Goal: Find specific page/section: Find specific page/section

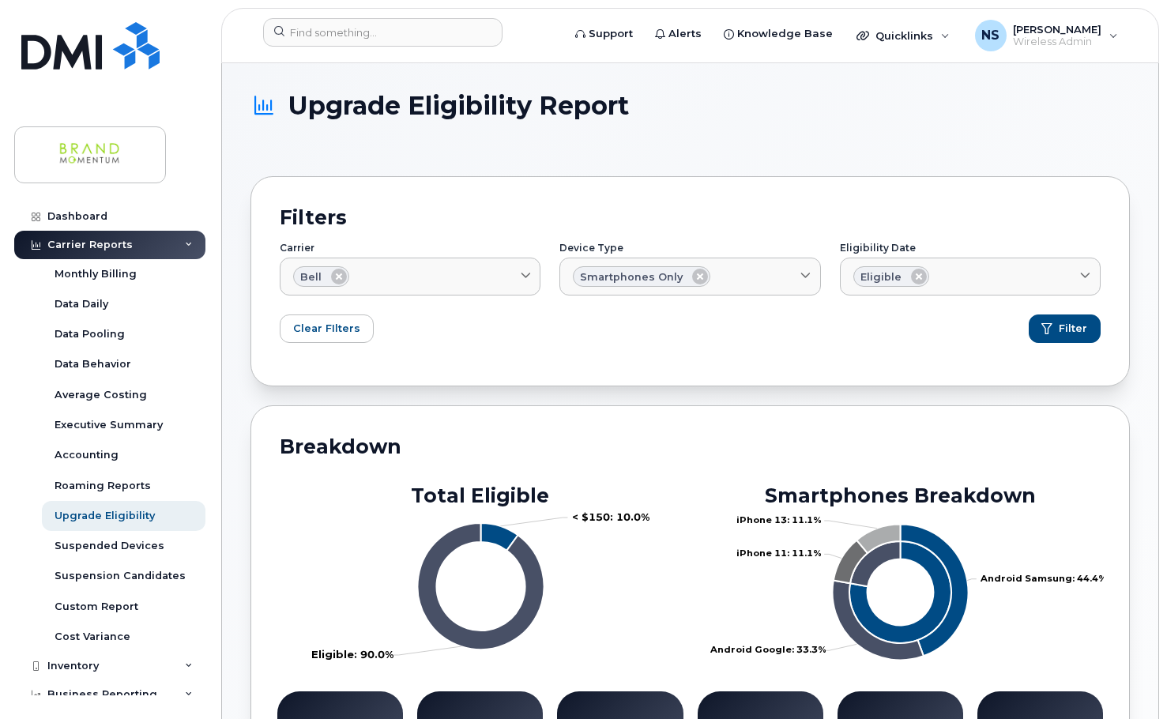
scroll to position [811, 0]
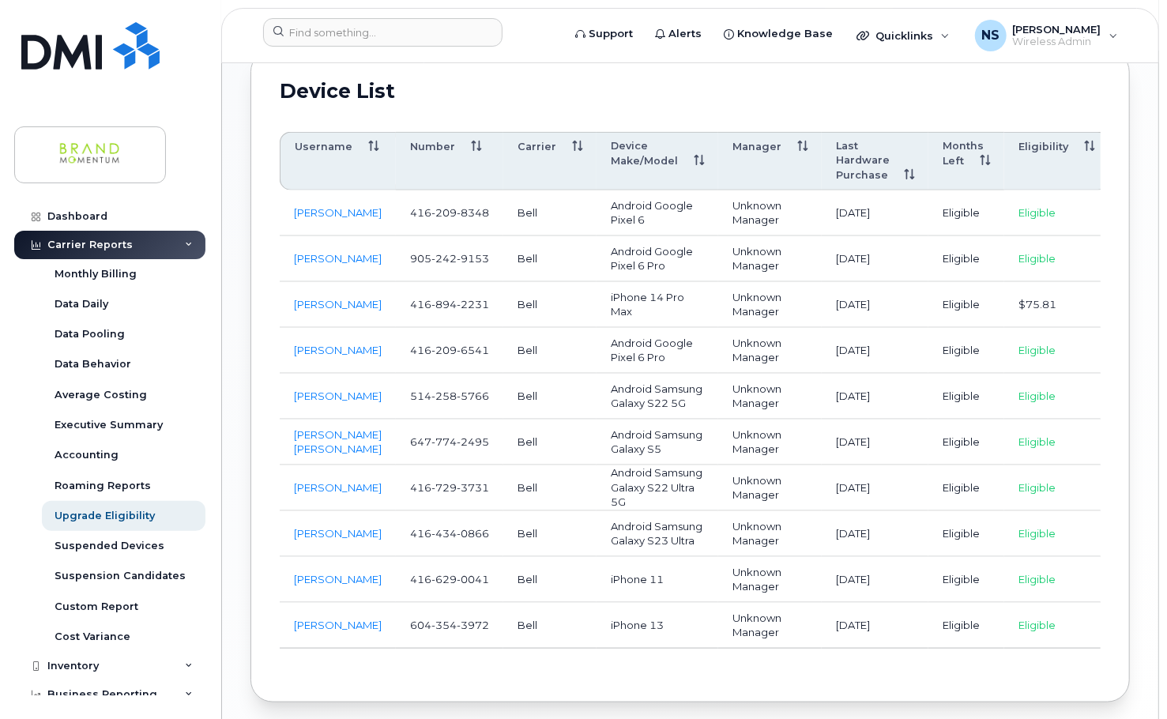
click at [865, 139] on th "Last Hardware Purchase" at bounding box center [875, 161] width 107 height 58
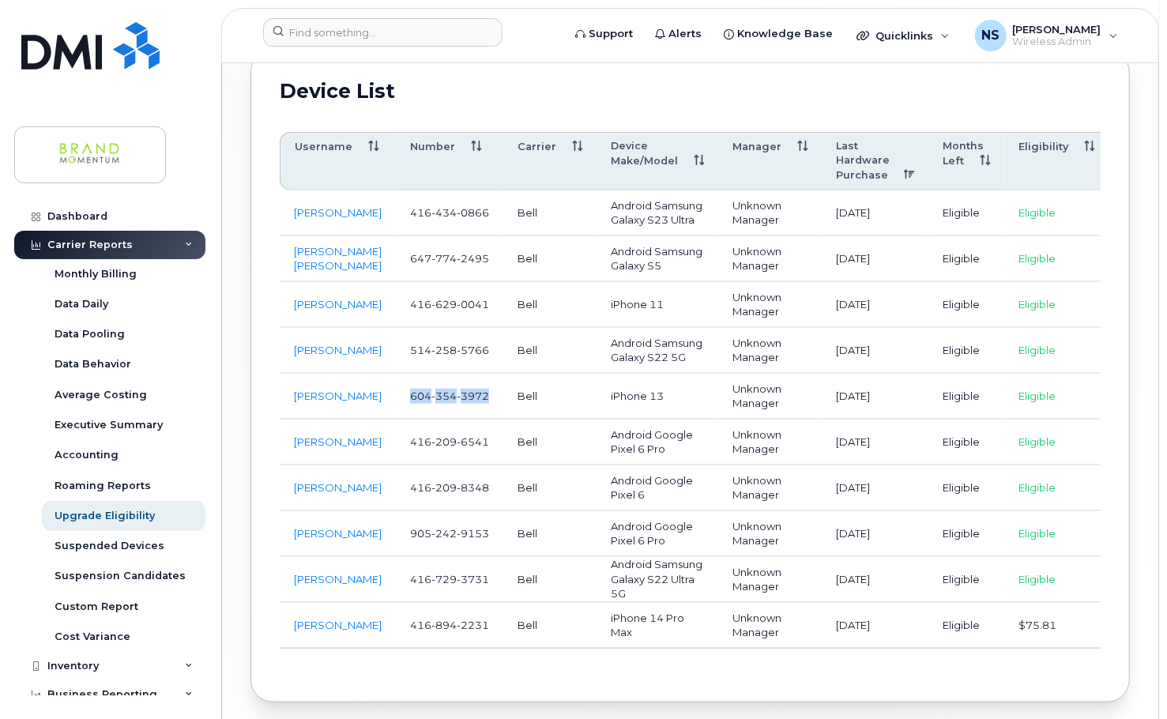
drag, startPoint x: 484, startPoint y: 377, endPoint x: 405, endPoint y: 377, distance: 78.2
click at [410, 390] on span "[PHONE_NUMBER]" at bounding box center [449, 396] width 79 height 13
copy span "[PHONE_NUMBER]"
drag, startPoint x: 371, startPoint y: 376, endPoint x: 288, endPoint y: 383, distance: 82.4
click at [288, 383] on td "[PERSON_NAME]" at bounding box center [338, 397] width 116 height 46
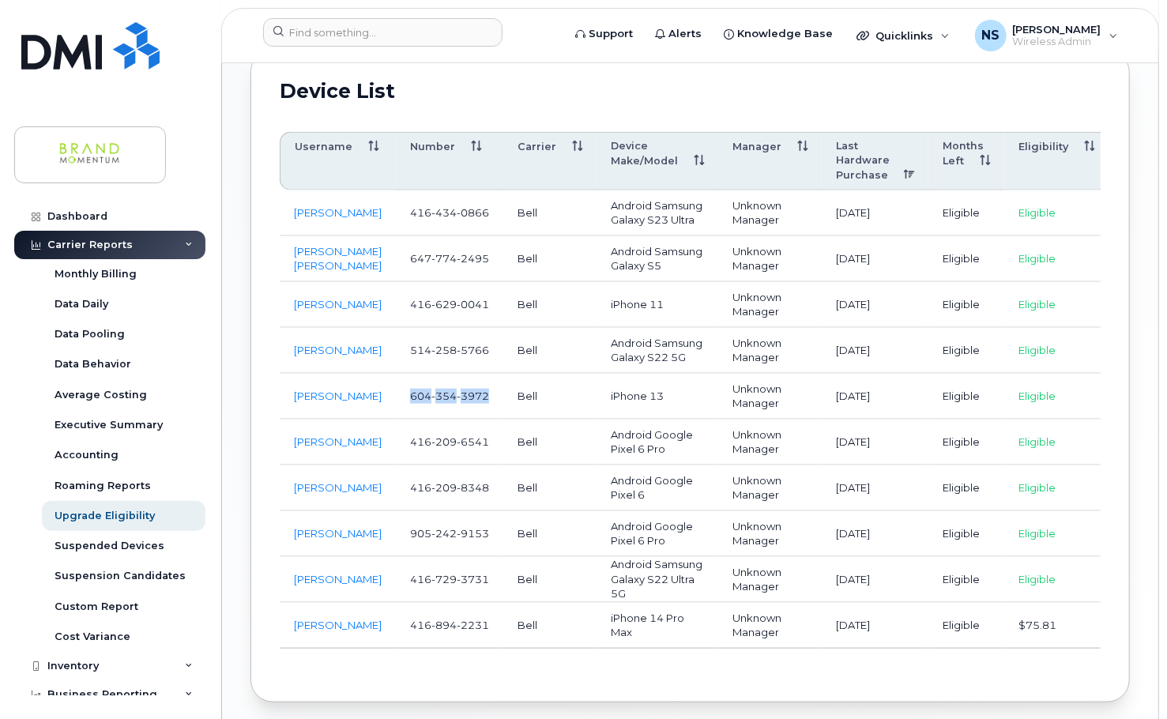
copy link "[PERSON_NAME]"
click at [65, 60] on img at bounding box center [90, 45] width 138 height 47
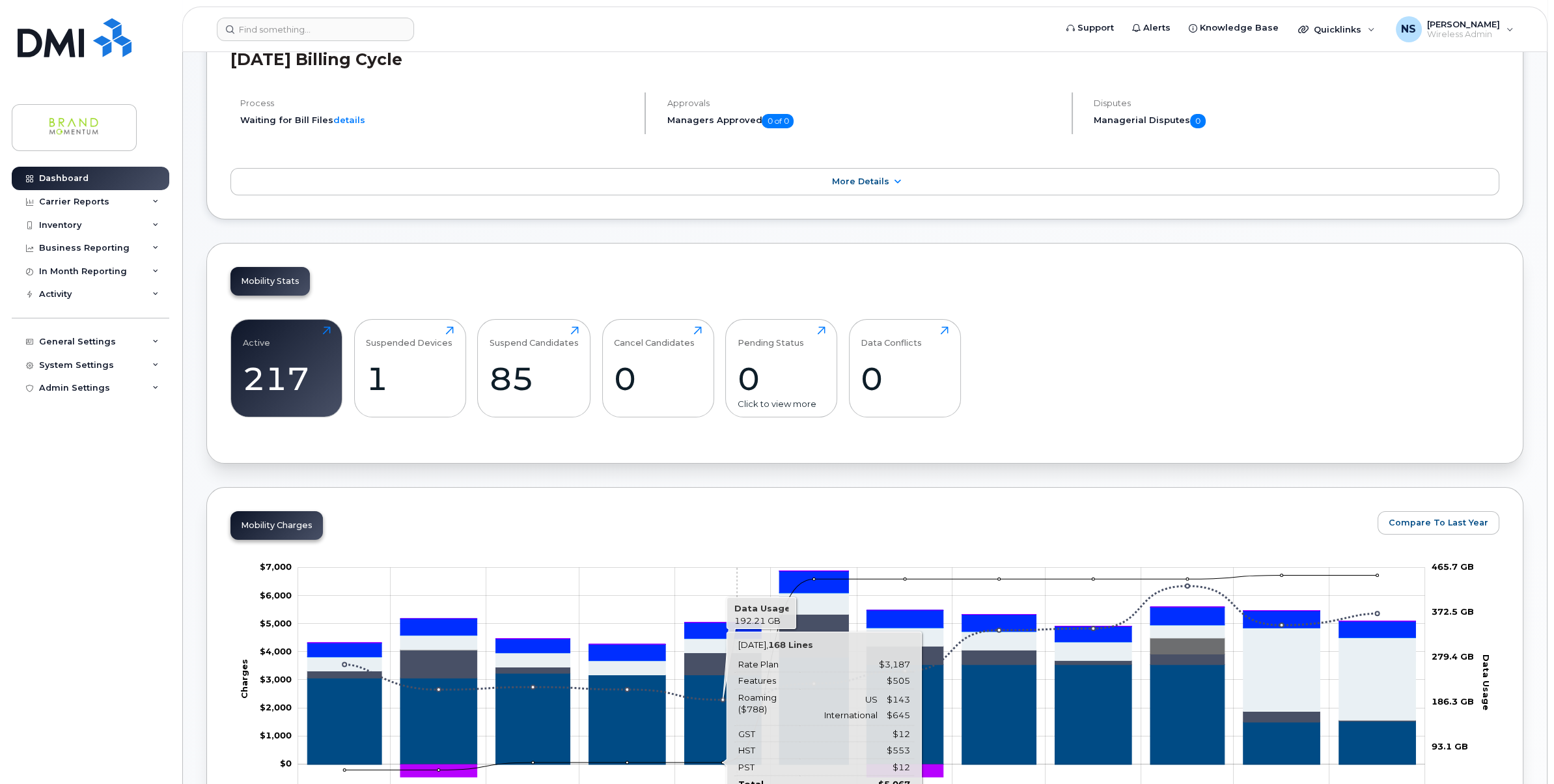
scroll to position [122, 0]
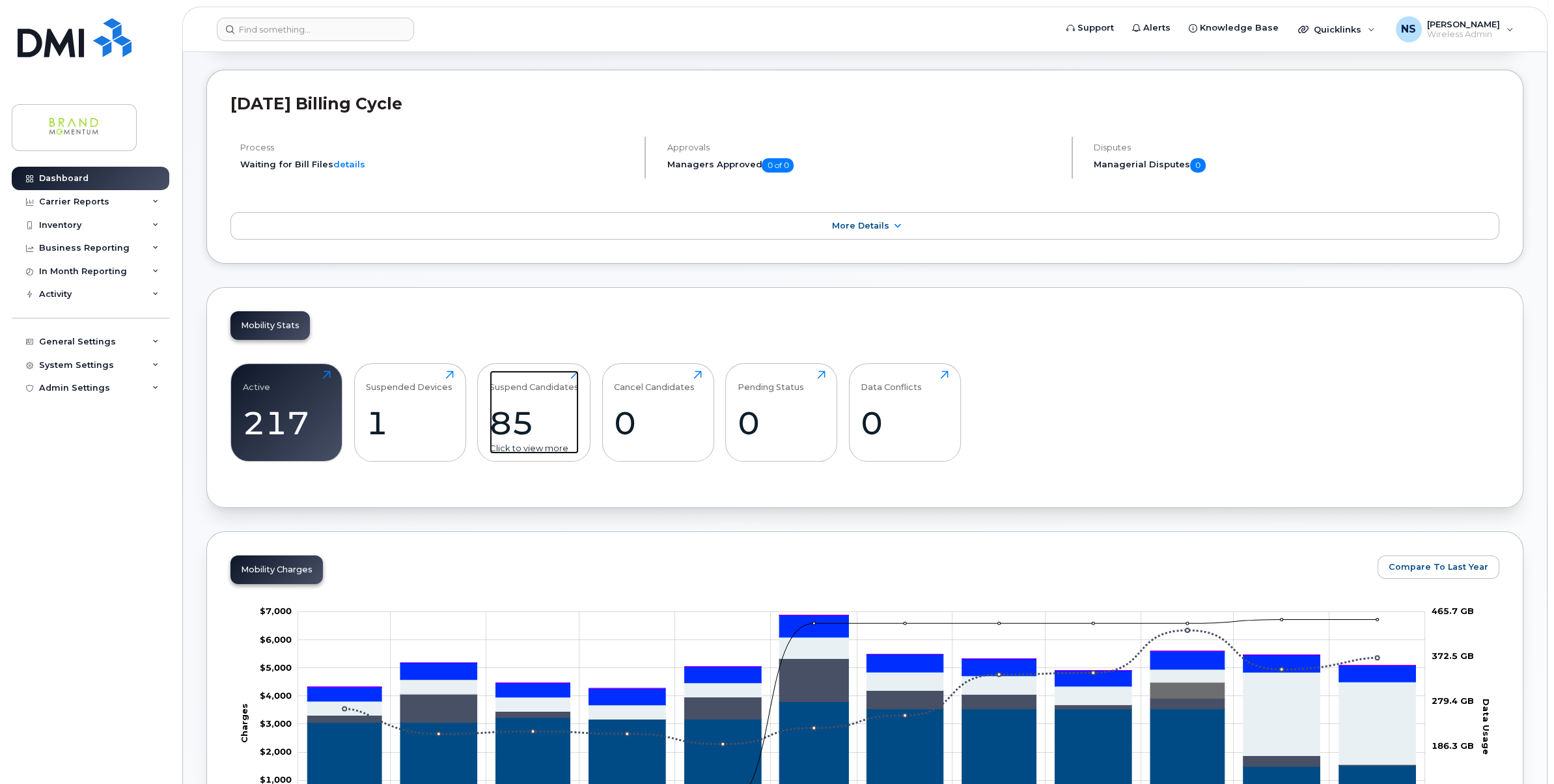
click at [536, 416] on div "85" at bounding box center [534, 422] width 89 height 39
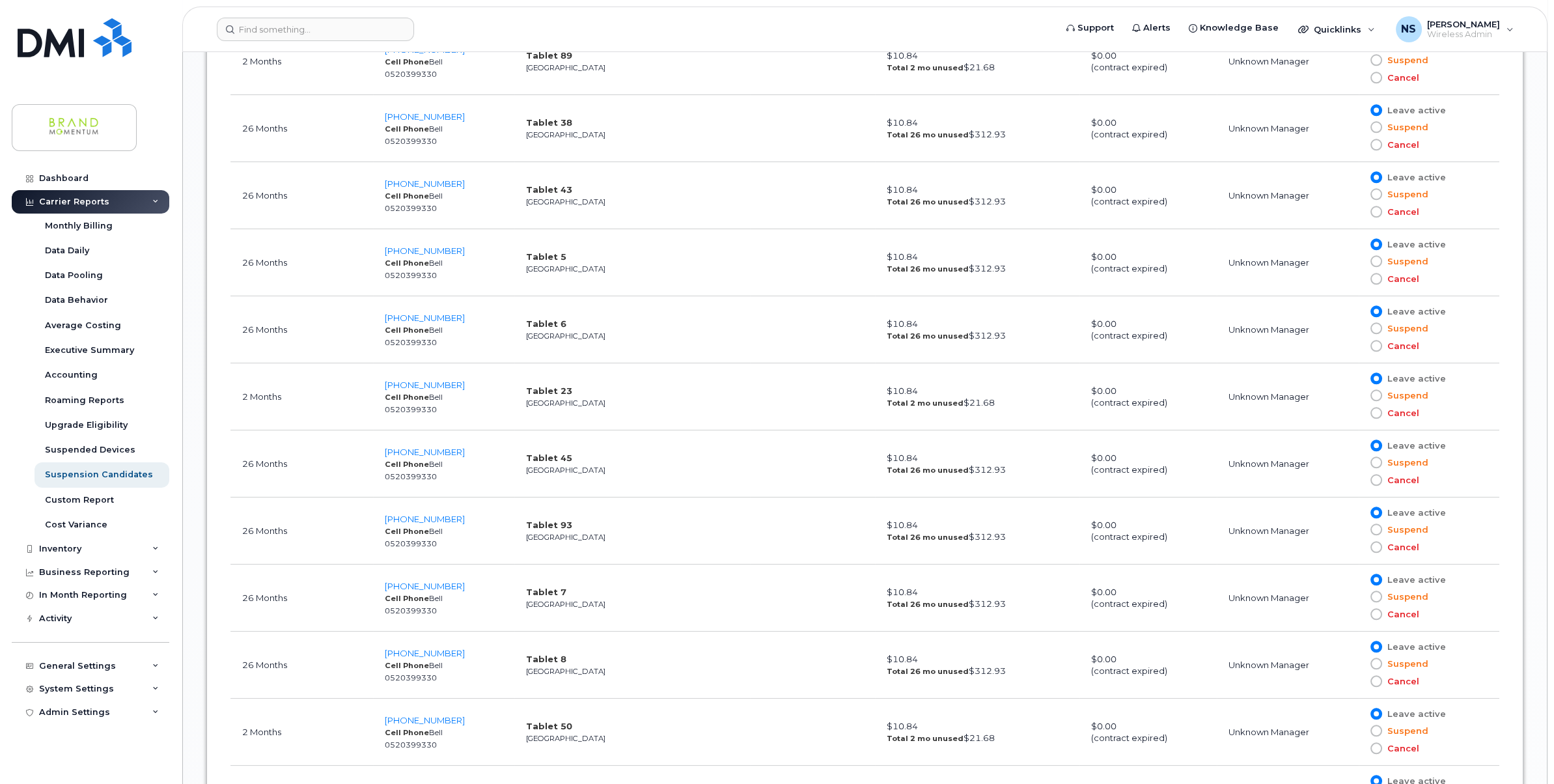
scroll to position [3068, 0]
